Goal: Navigation & Orientation: Find specific page/section

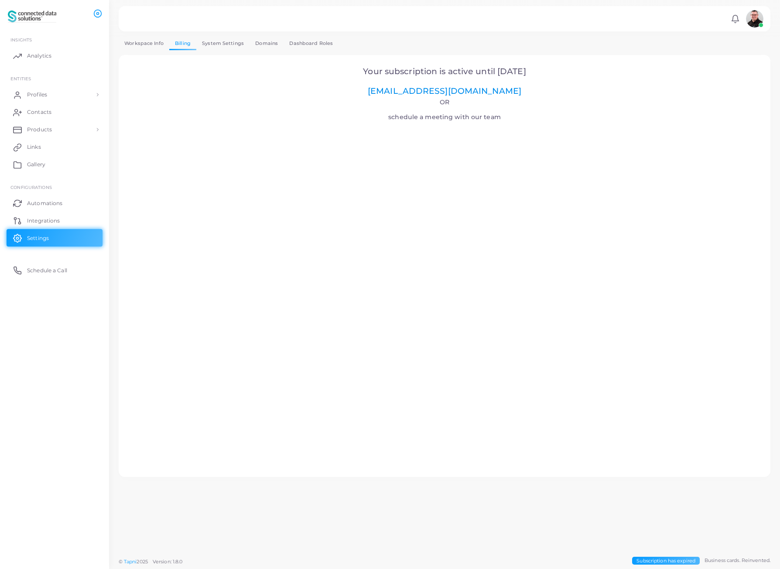
click at [460, 91] on link "[EMAIL_ADDRESS][DOMAIN_NAME]" at bounding box center [445, 91] width 154 height 10
drag, startPoint x: 499, startPoint y: 92, endPoint x: 405, endPoint y: 88, distance: 93.9
click at [405, 88] on h2 "Your subscription is active until [DATE] [EMAIL_ADDRESS][DOMAIN_NAME]" at bounding box center [445, 82] width 628 height 30
copy link "[EMAIL_ADDRESS][DOMAIN_NAME]"
click at [58, 99] on link "Profiles" at bounding box center [55, 94] width 96 height 17
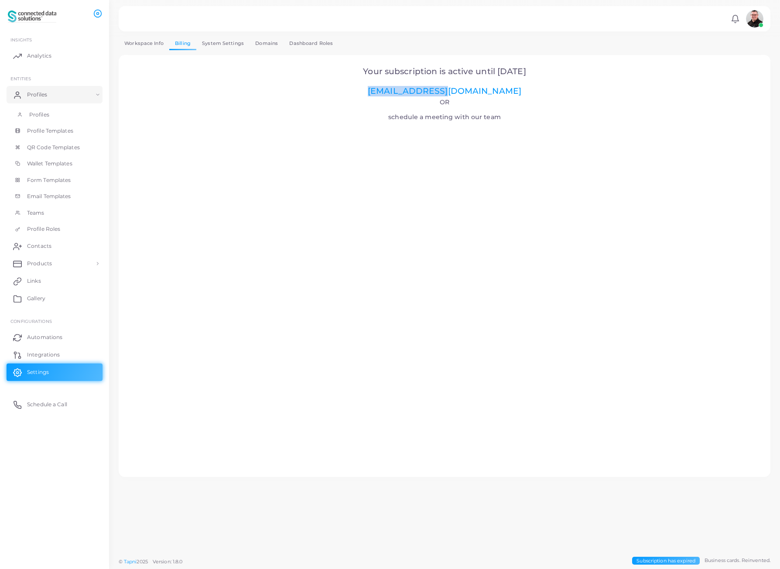
click at [61, 119] on link "Profiles" at bounding box center [55, 114] width 96 height 17
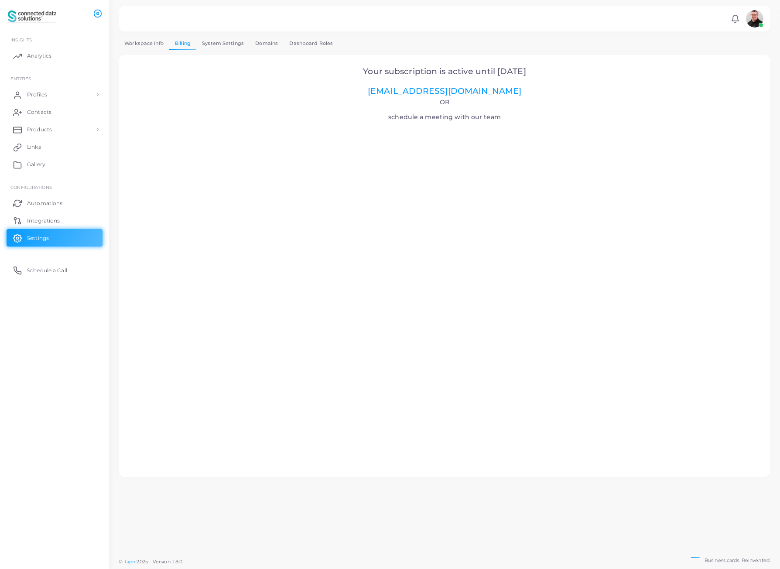
click at [236, 80] on h2 "Your subscription is active until [DATE] [EMAIL_ADDRESS][DOMAIN_NAME]" at bounding box center [445, 82] width 628 height 30
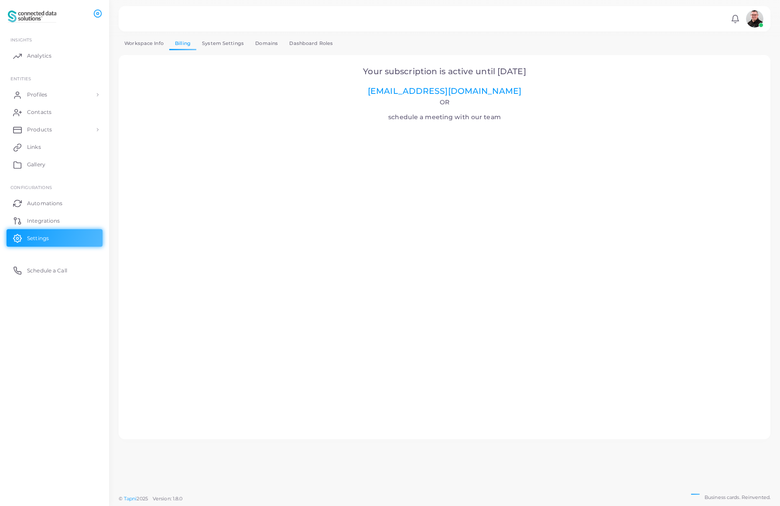
click at [749, 17] on img at bounding box center [754, 18] width 17 height 17
click at [723, 76] on span "Logout" at bounding box center [718, 79] width 17 height 7
